Goal: Find specific page/section: Find specific page/section

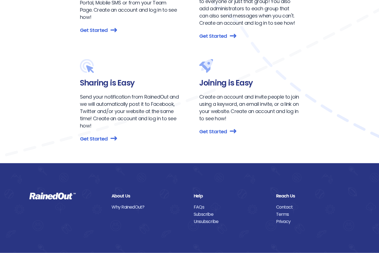
scroll to position [683, 0]
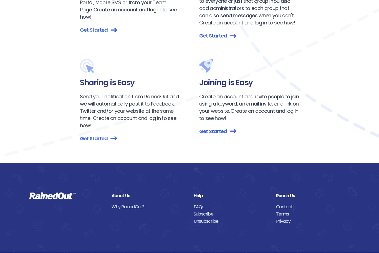
click at [289, 204] on link "Contact" at bounding box center [313, 207] width 74 height 7
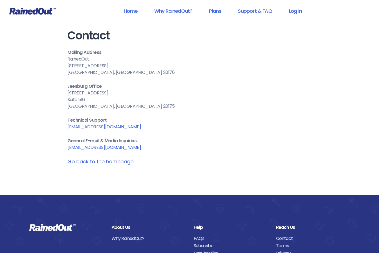
click at [210, 253] on link "Unsubscribe" at bounding box center [231, 253] width 74 height 7
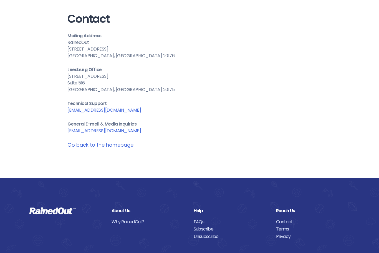
scroll to position [19, 0]
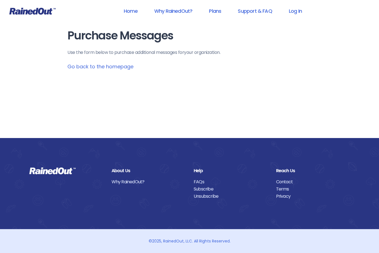
click at [298, 11] on link "Log In" at bounding box center [295, 11] width 27 height 12
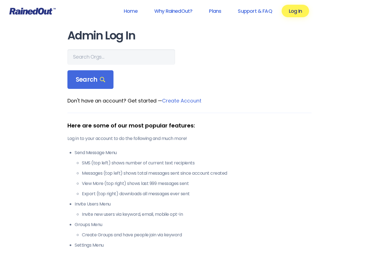
click at [131, 11] on link "Home" at bounding box center [131, 11] width 28 height 12
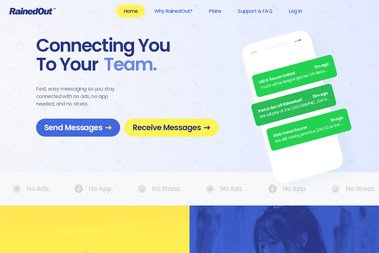
click at [299, 9] on link "Log In" at bounding box center [295, 11] width 27 height 12
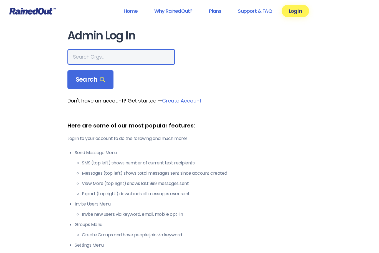
click at [86, 58] on input "text" at bounding box center [121, 57] width 108 height 16
